Goal: Find specific page/section: Find specific page/section

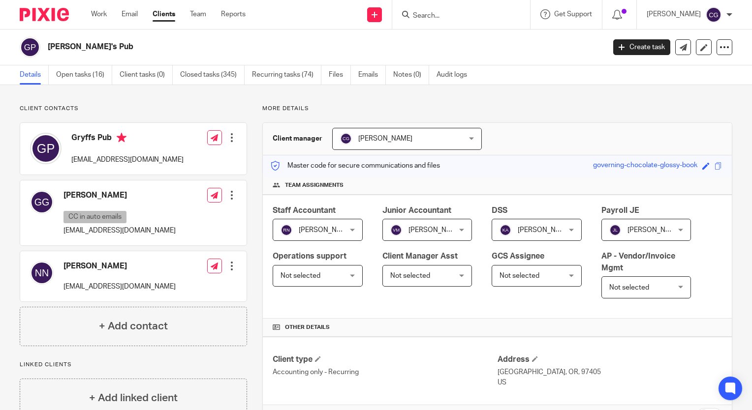
click at [482, 22] on div at bounding box center [461, 14] width 138 height 29
click at [473, 14] on input "Search" at bounding box center [456, 16] width 89 height 9
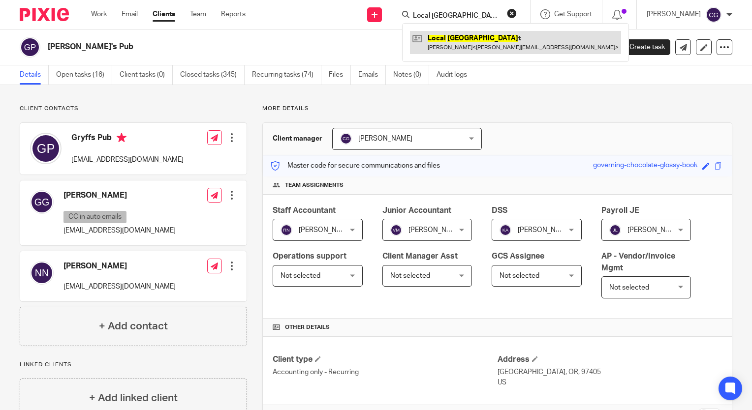
type input "Local [GEOGRAPHIC_DATA]"
click at [500, 37] on link at bounding box center [515, 42] width 211 height 23
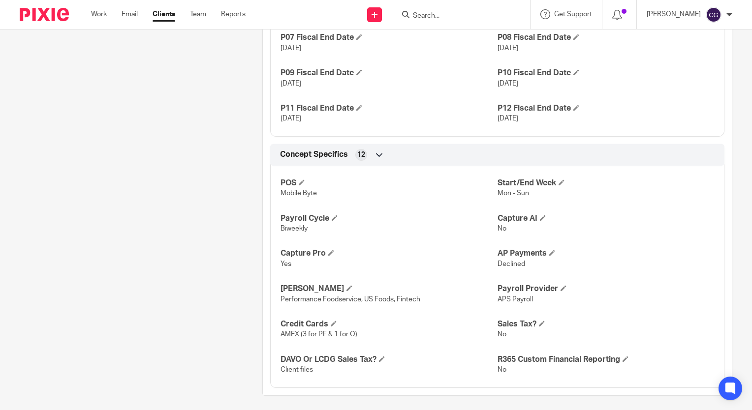
scroll to position [750, 0]
